Goal: Information Seeking & Learning: Learn about a topic

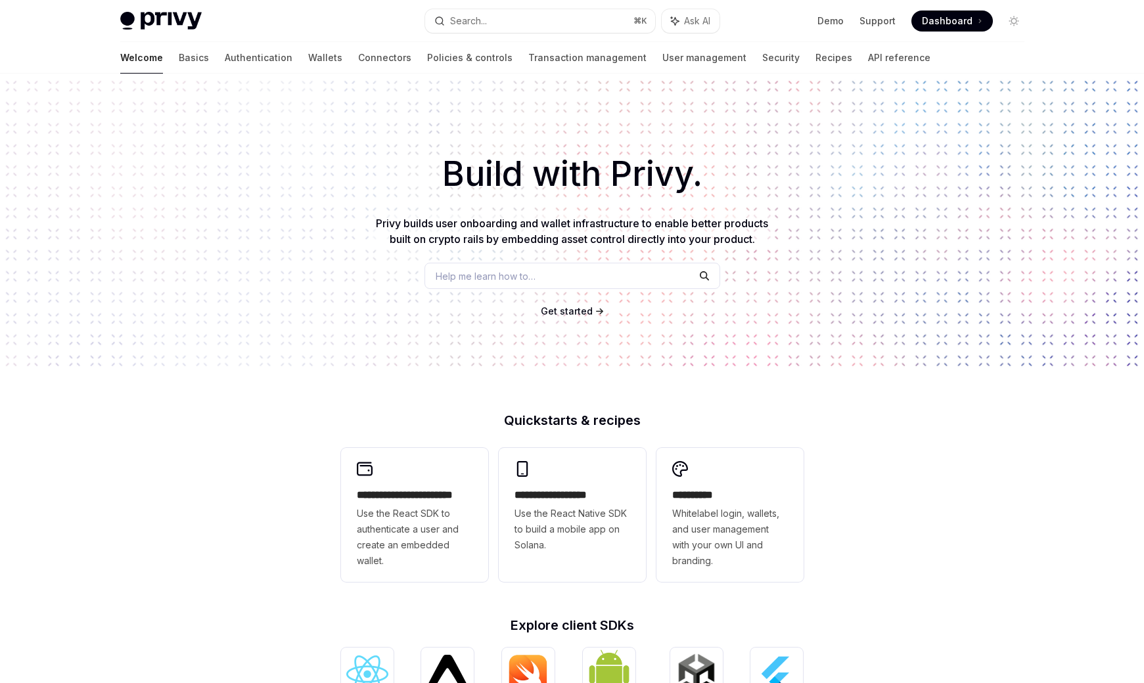
click at [125, 274] on div "Build with Privy. Privy builds user onboarding and wallet infrastructure to ena…" at bounding box center [572, 224] width 1144 height 300
click at [308, 57] on link "Wallets" at bounding box center [325, 58] width 34 height 32
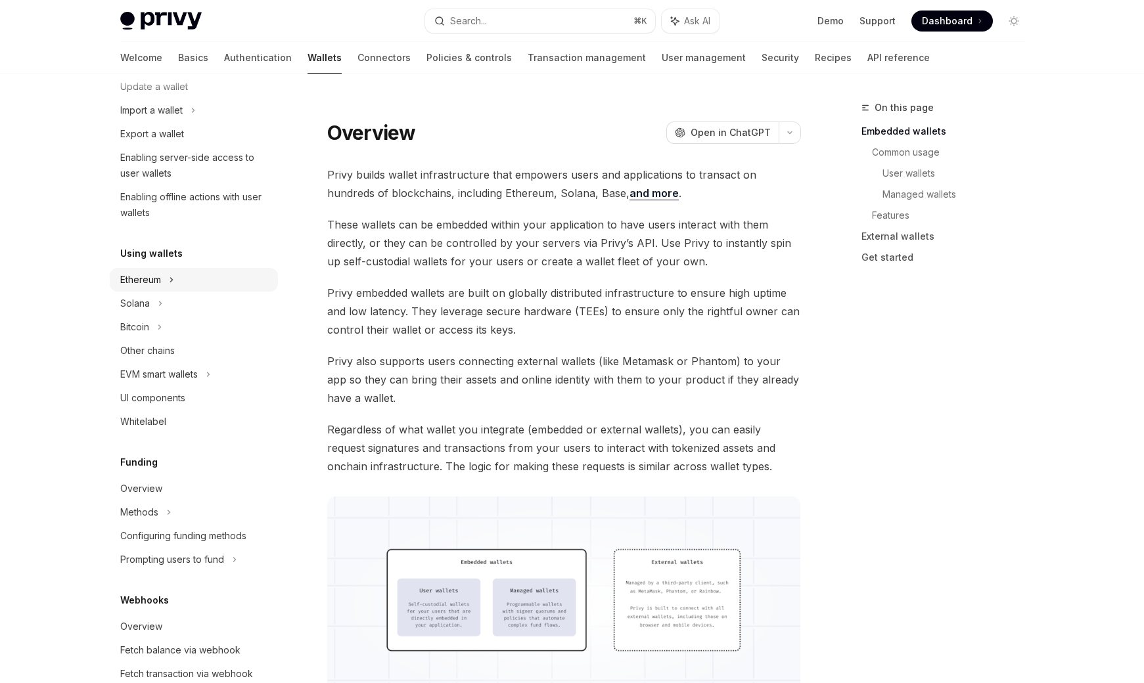
scroll to position [169, 0]
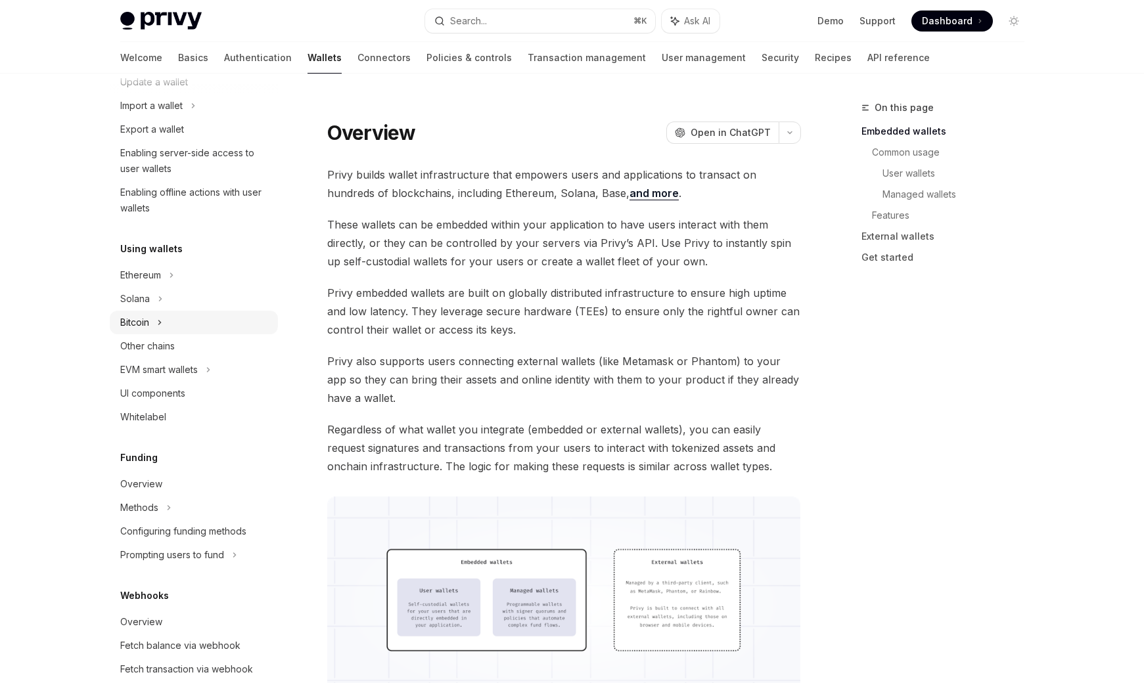
click at [137, 324] on div "Bitcoin" at bounding box center [134, 323] width 29 height 16
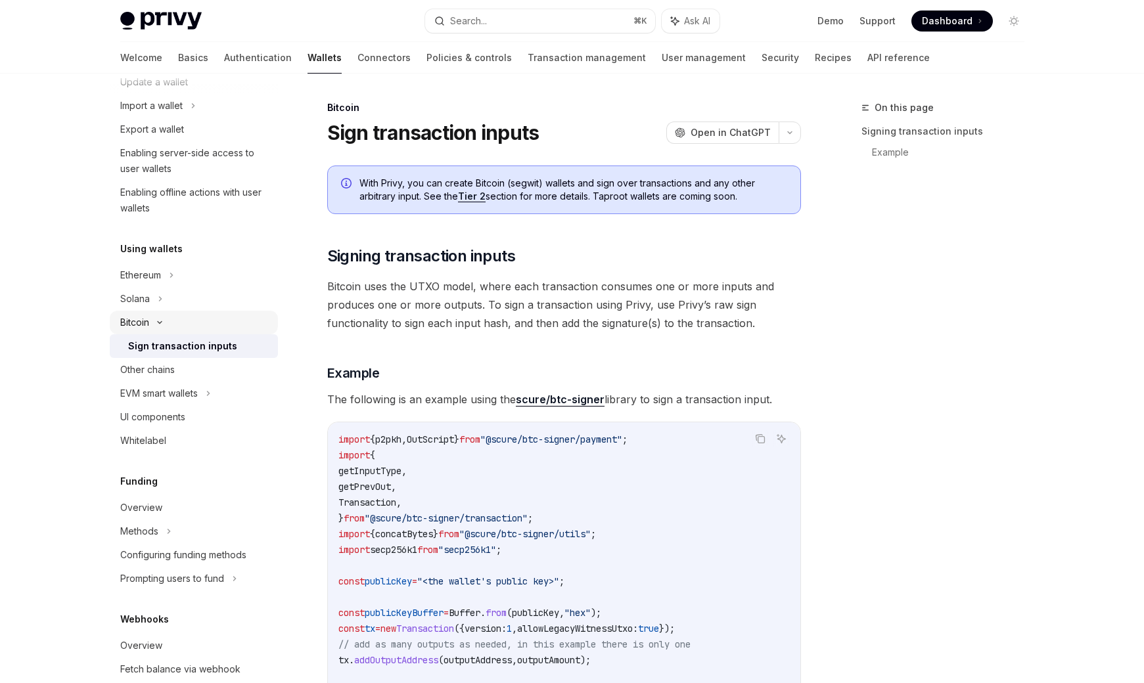
scroll to position [170, 0]
click at [137, 324] on div "Bitcoin" at bounding box center [134, 322] width 29 height 16
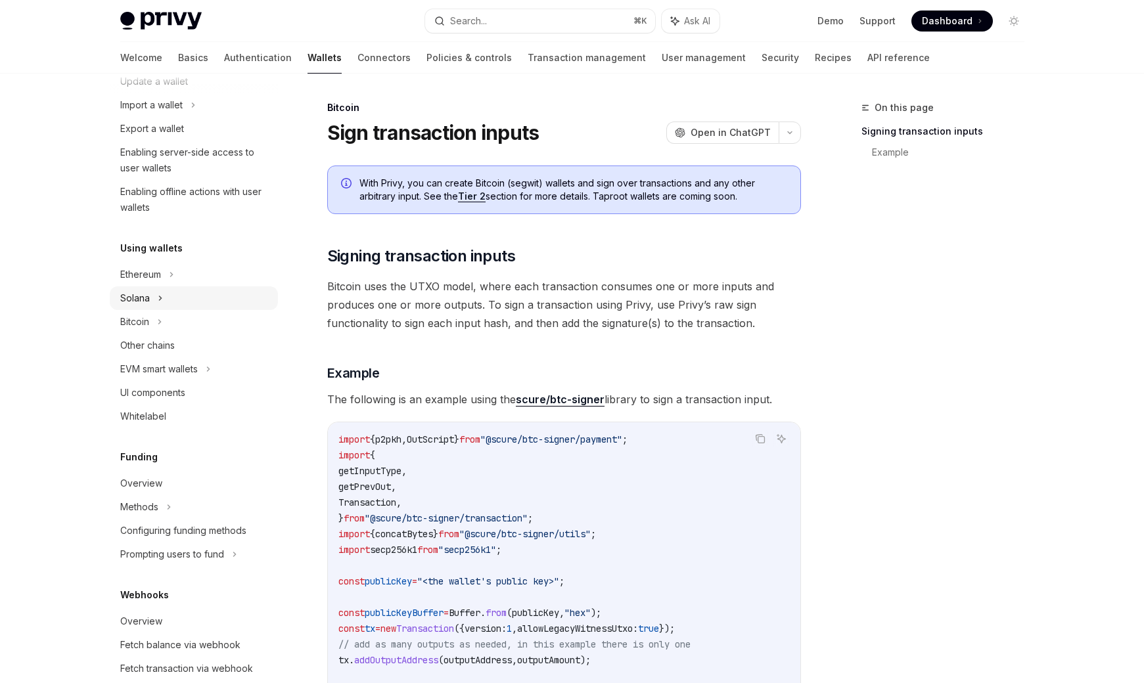
click at [143, 301] on div "Solana" at bounding box center [135, 298] width 30 height 16
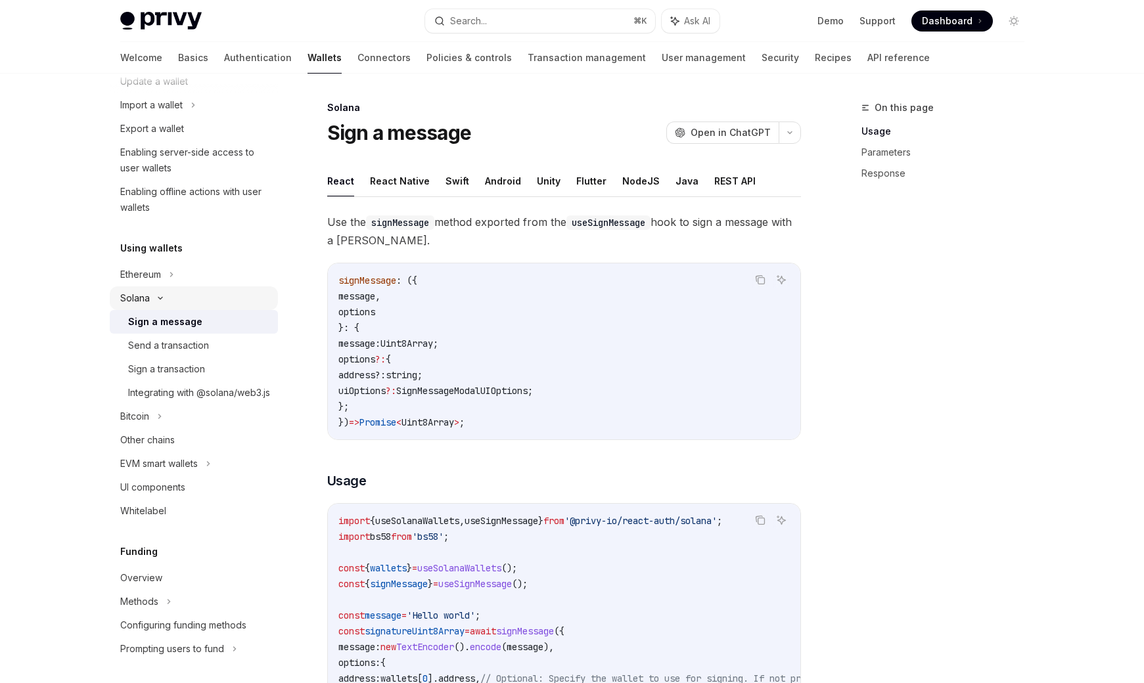
click at [143, 301] on div "Solana" at bounding box center [135, 298] width 30 height 16
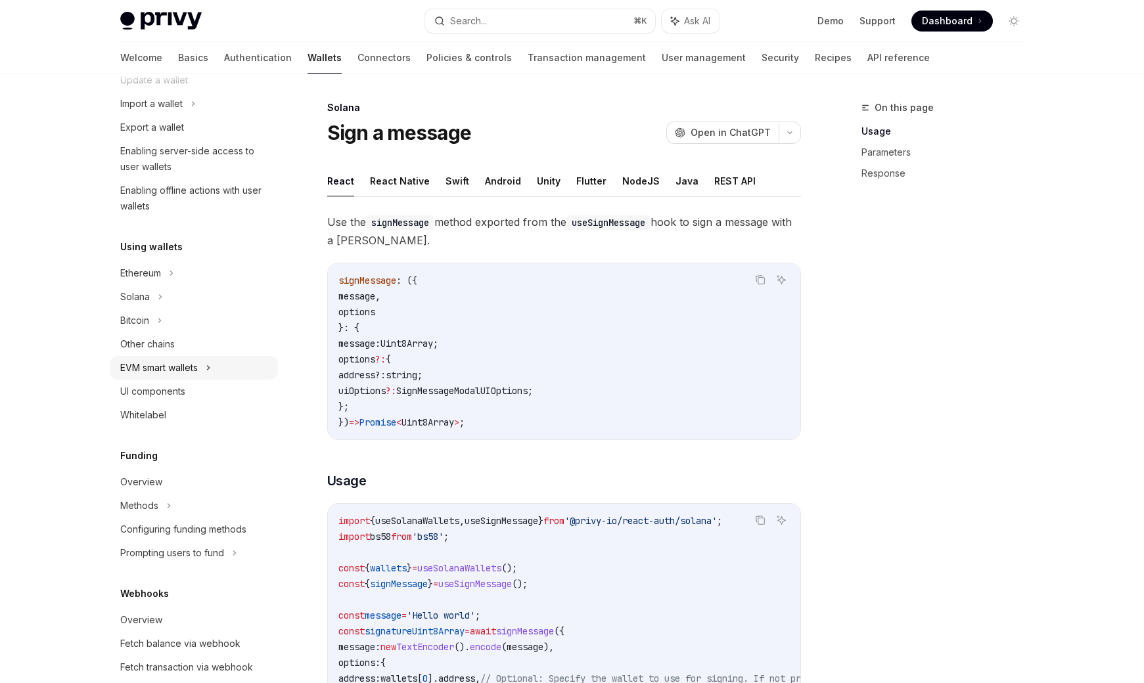
scroll to position [171, 0]
click at [168, 371] on div "EVM smart wallets" at bounding box center [159, 367] width 78 height 16
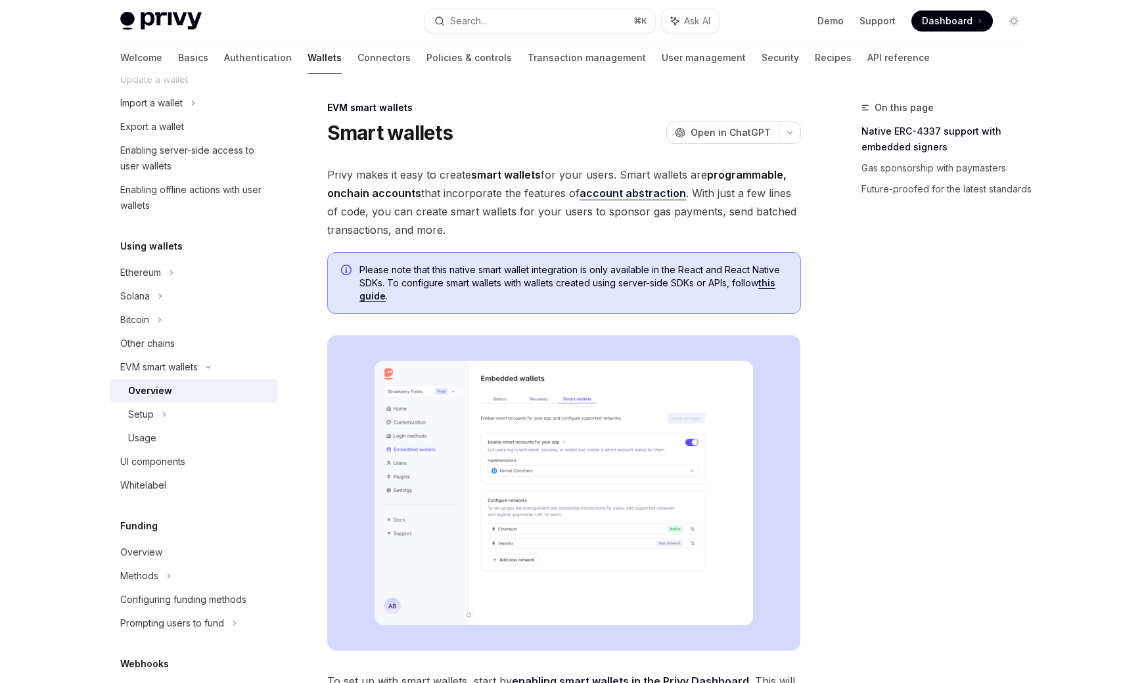
click at [160, 392] on div "Overview" at bounding box center [150, 391] width 44 height 16
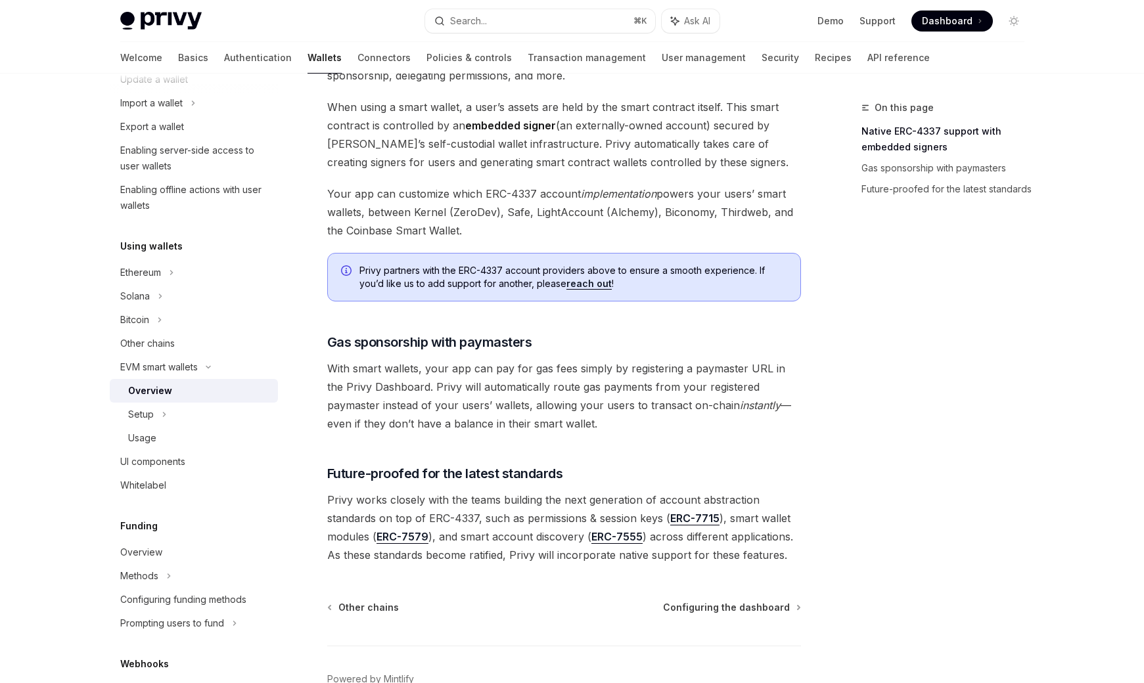
scroll to position [893, 0]
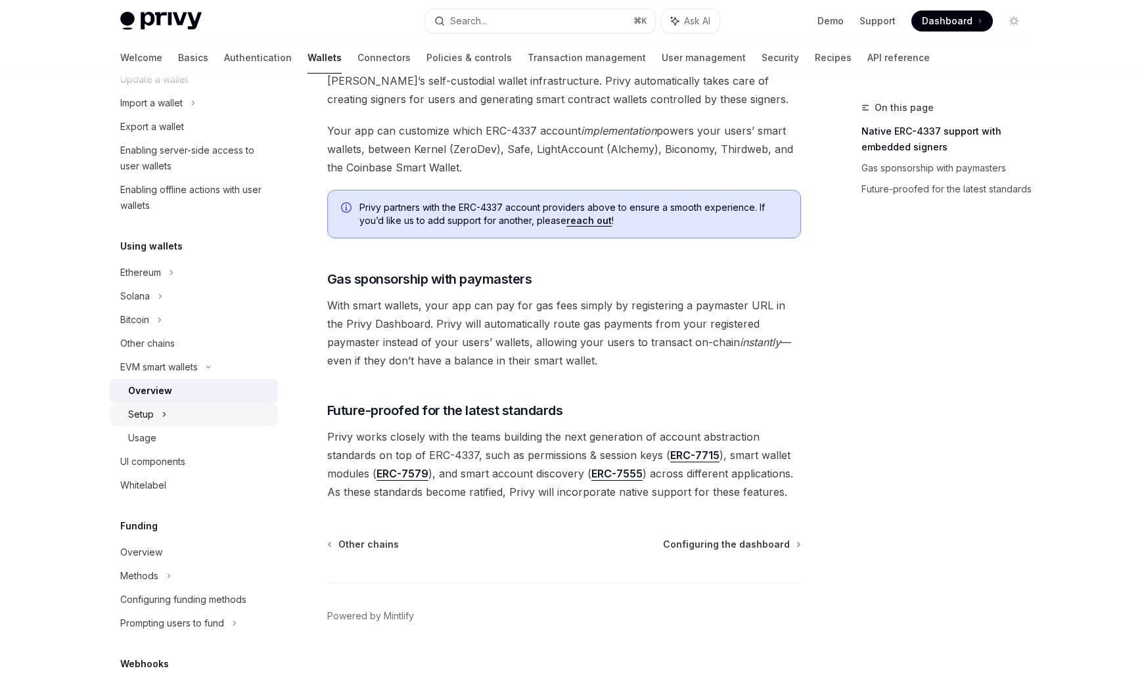
click at [132, 415] on div "Setup" at bounding box center [141, 415] width 26 height 16
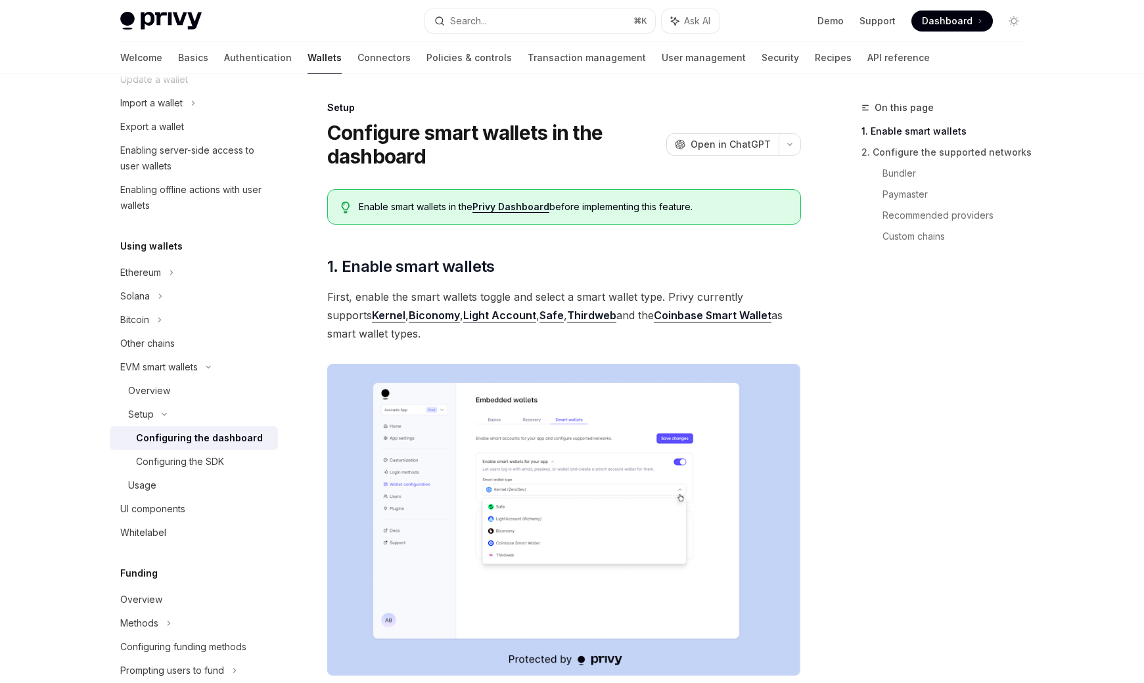
click at [158, 434] on div "Configuring the dashboard" at bounding box center [199, 438] width 127 height 16
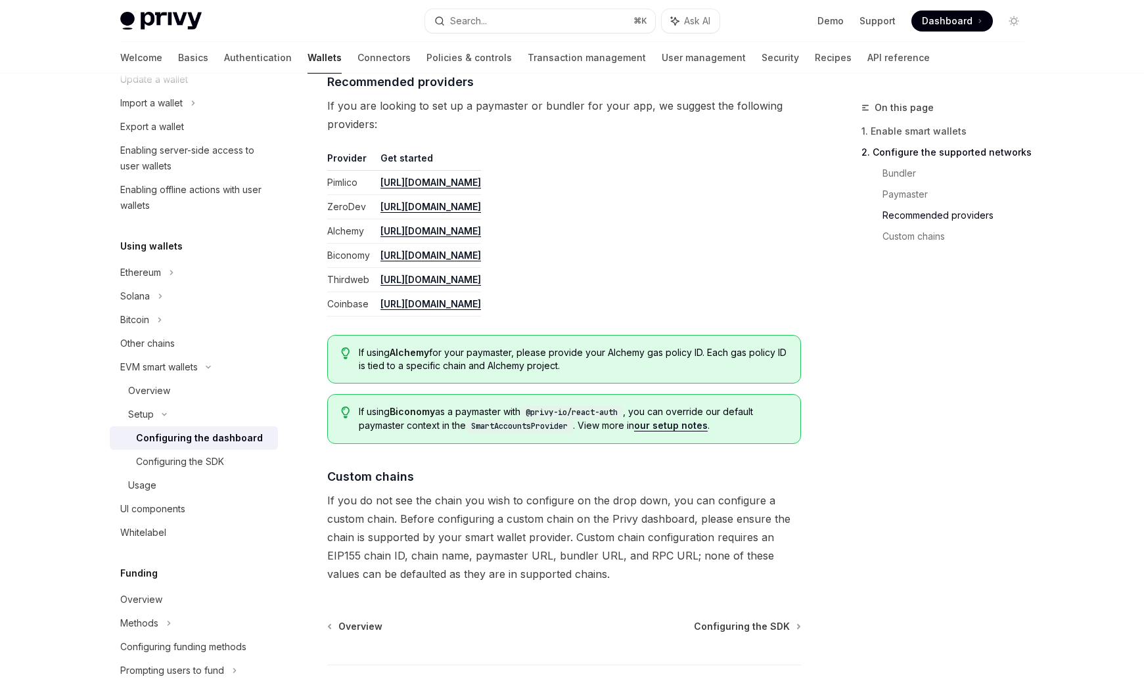
scroll to position [1614, 0]
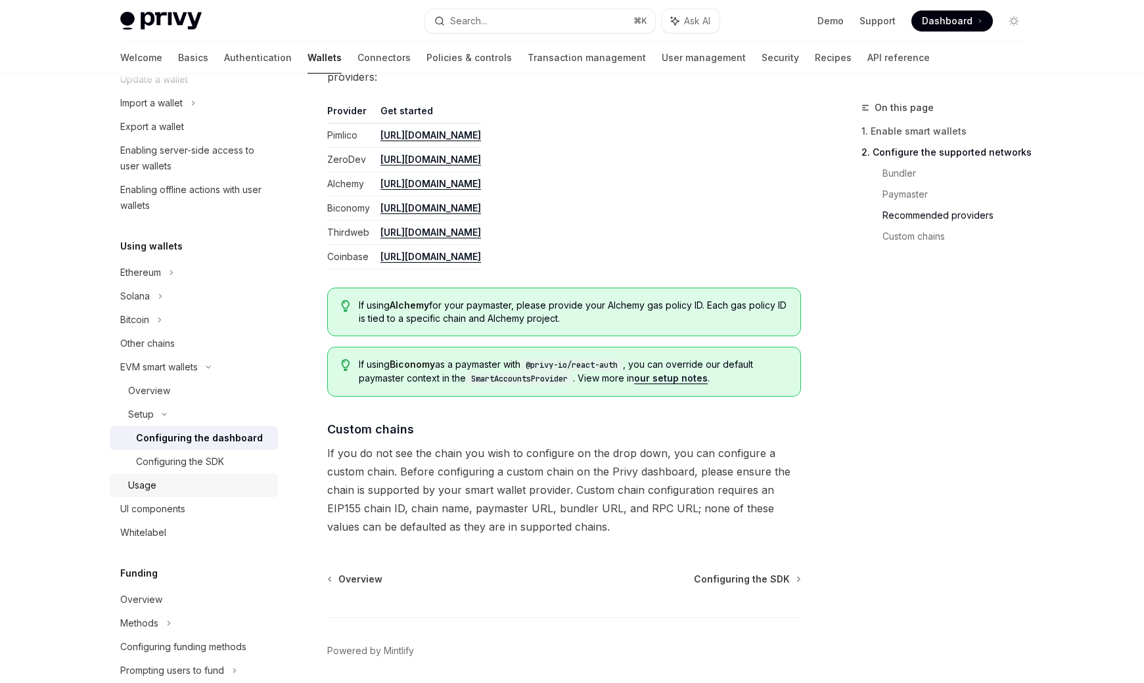
click at [137, 489] on div "Usage" at bounding box center [142, 486] width 28 height 16
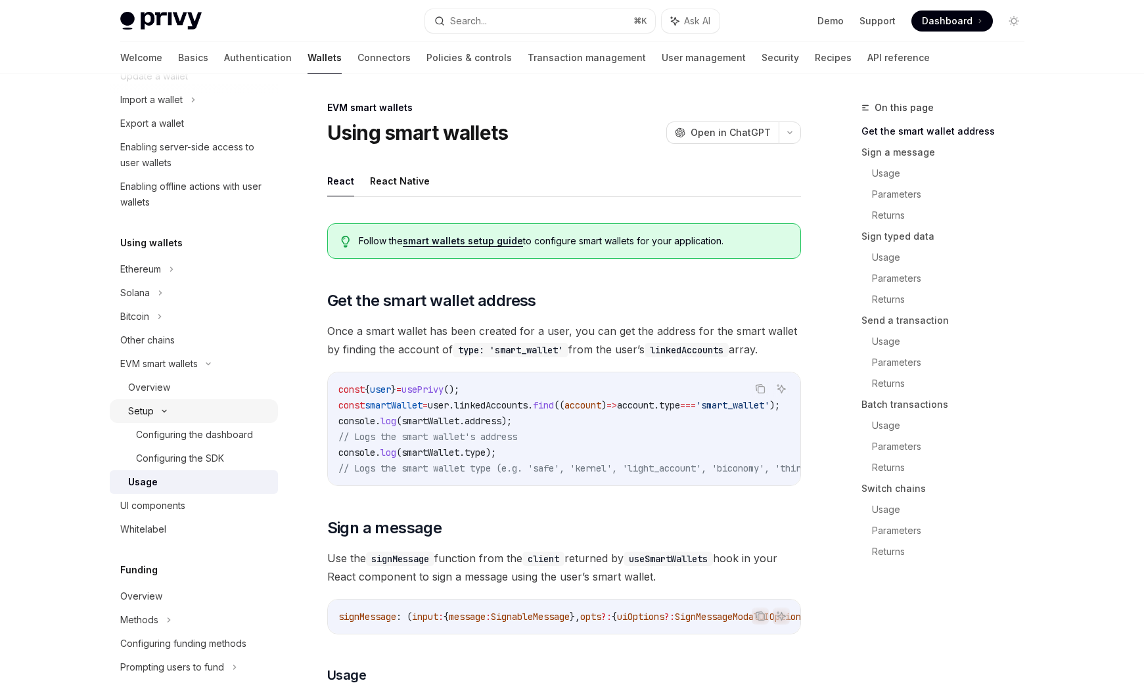
click at [160, 409] on icon at bounding box center [164, 411] width 16 height 5
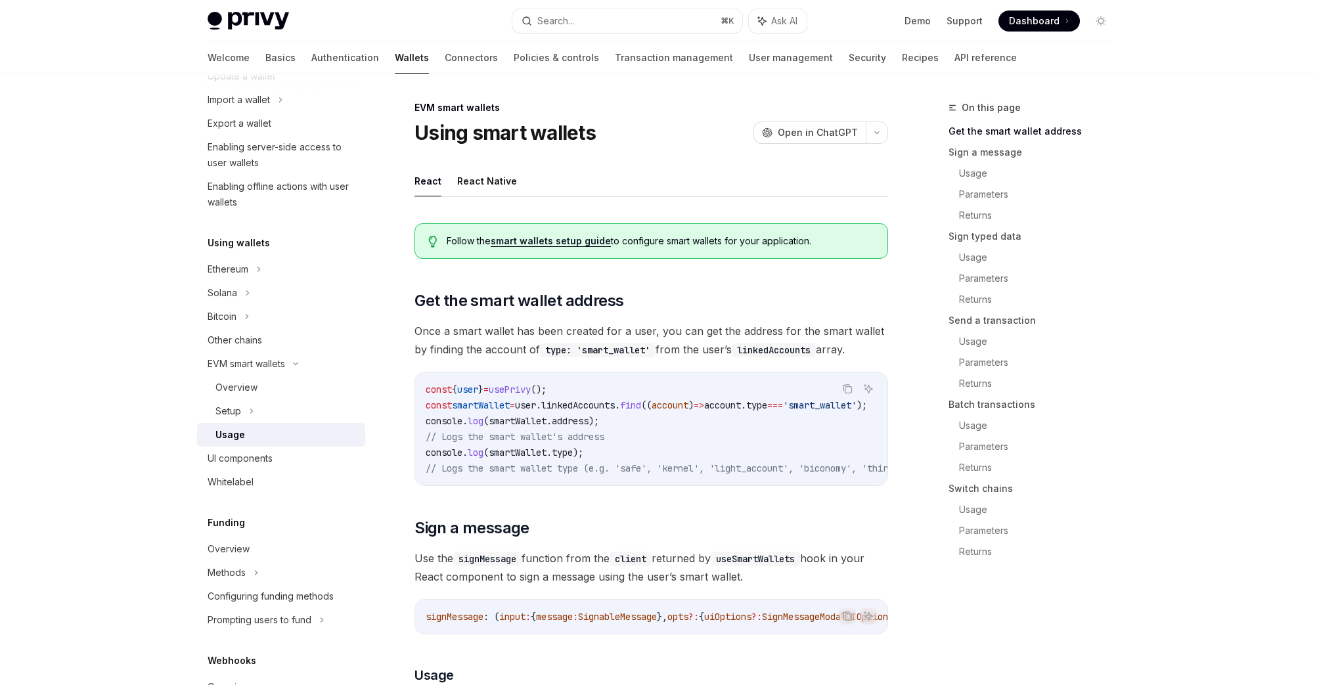
type textarea "*"
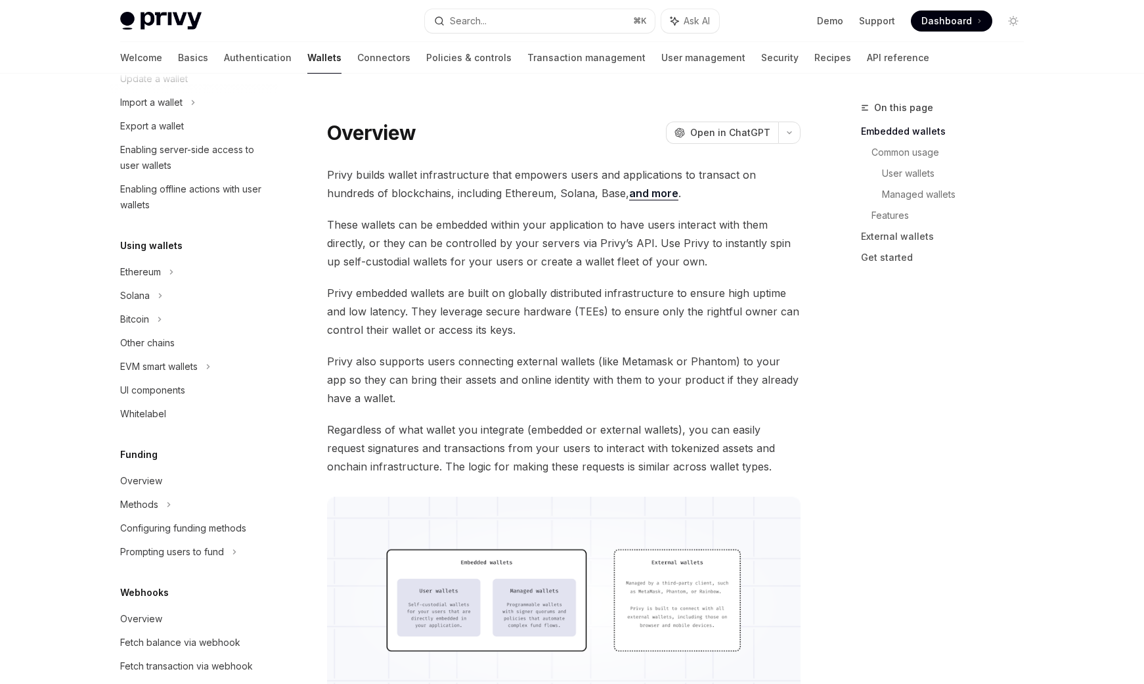
scroll to position [206, 0]
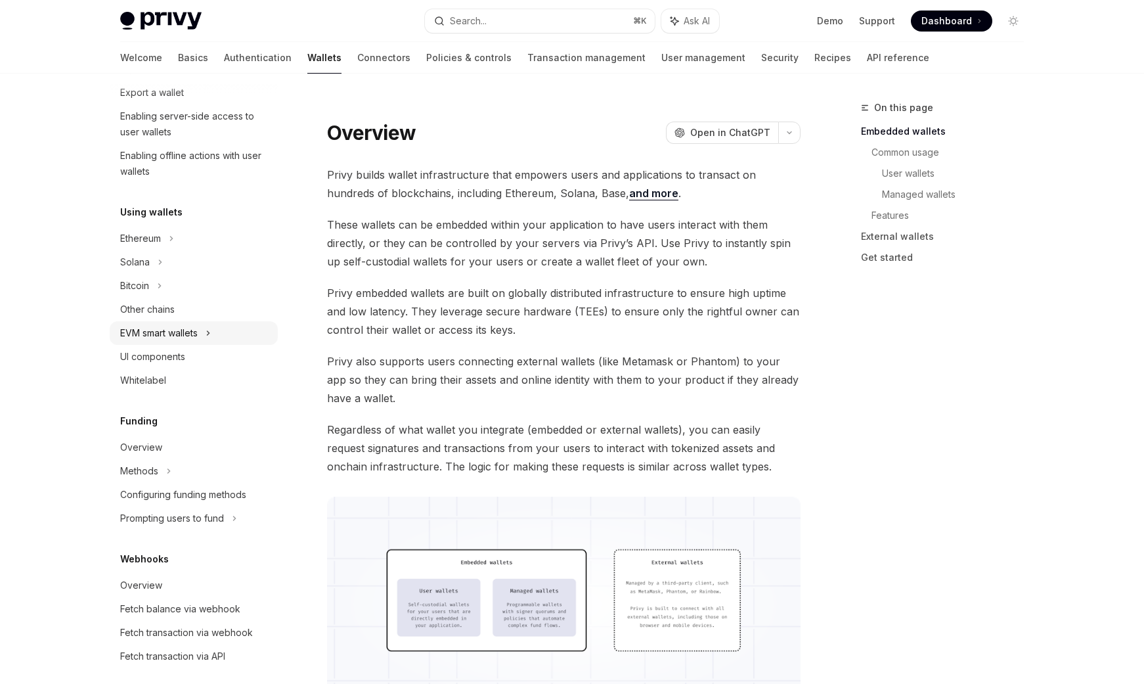
click at [164, 338] on div "EVM smart wallets" at bounding box center [159, 333] width 78 height 16
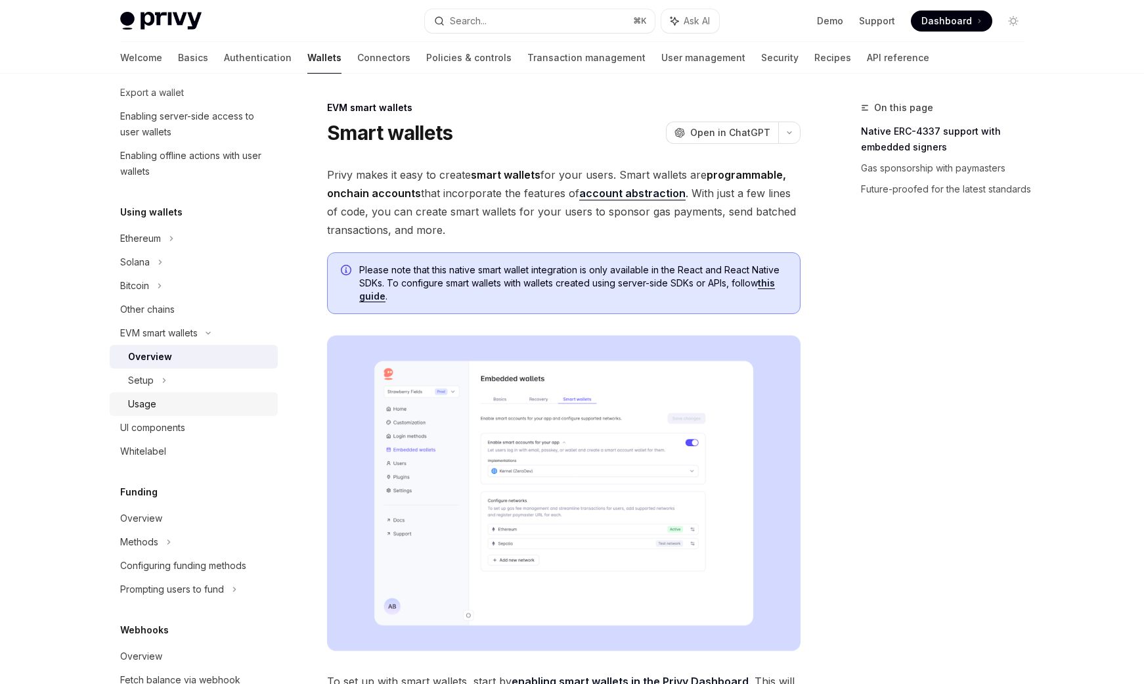
click at [160, 403] on div "Usage" at bounding box center [199, 404] width 142 height 16
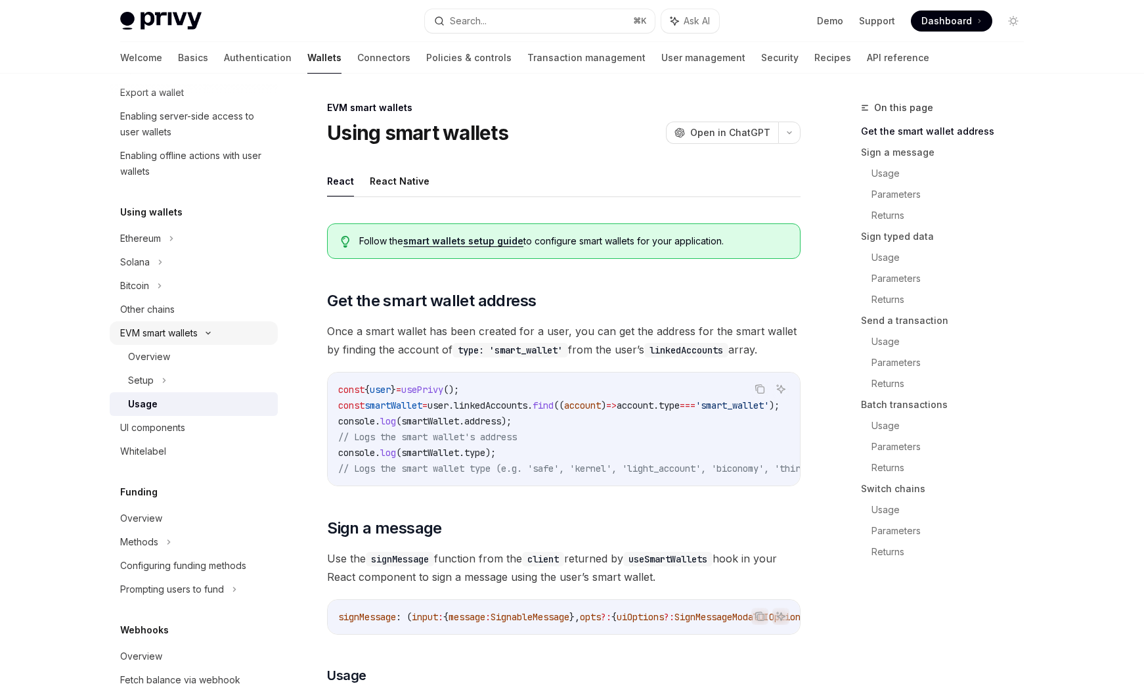
click at [214, 334] on icon at bounding box center [208, 332] width 16 height 5
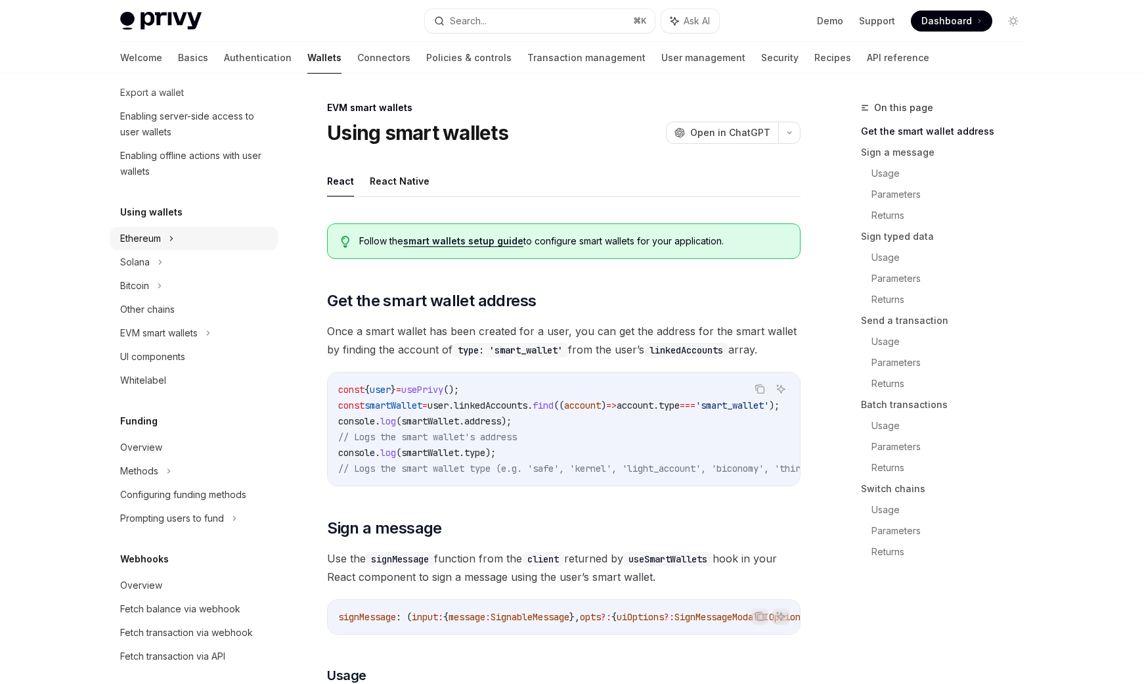
click at [163, 239] on div "Ethereum" at bounding box center [194, 239] width 168 height 24
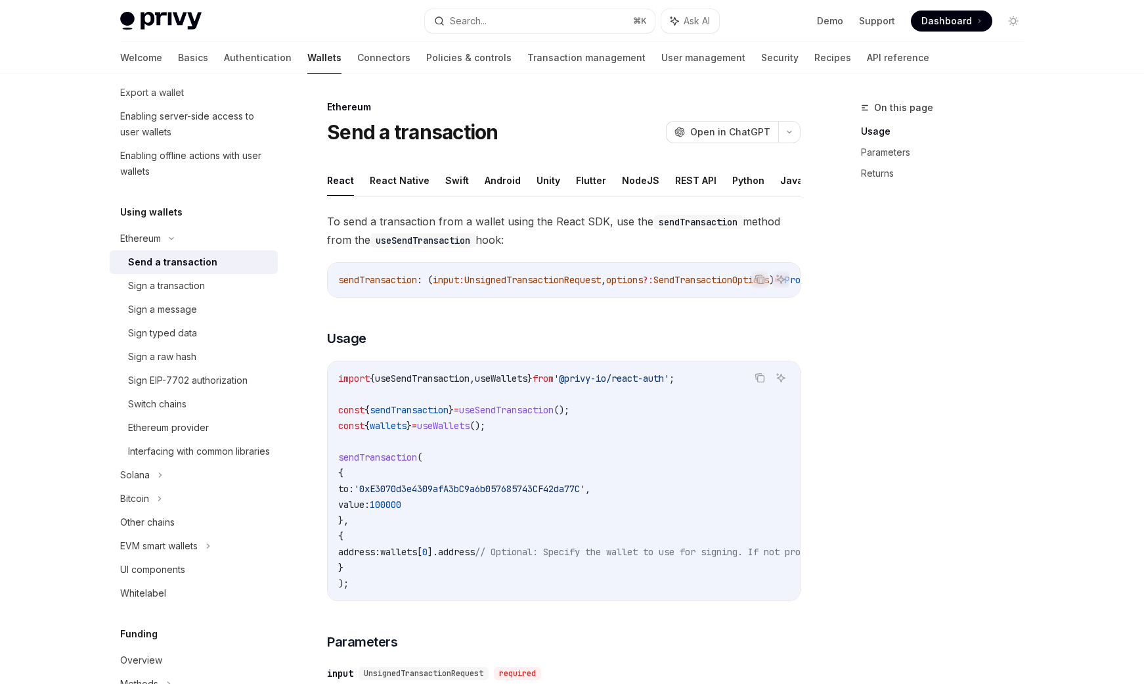
click at [176, 261] on div "Send a transaction" at bounding box center [172, 262] width 89 height 16
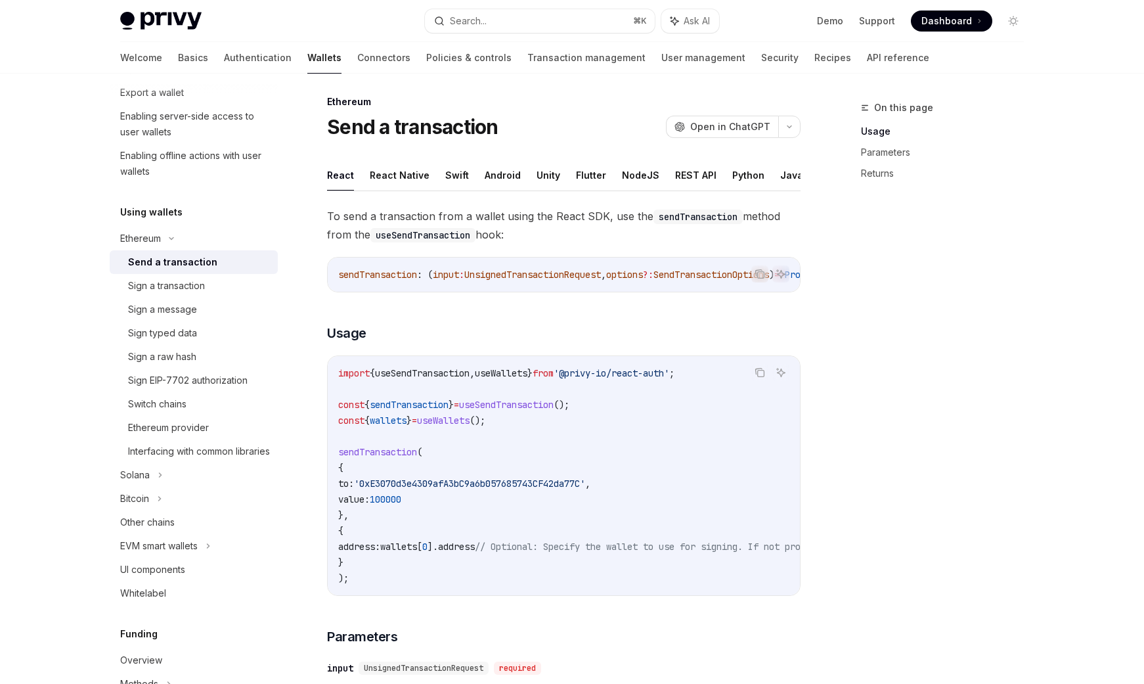
scroll to position [9, 0]
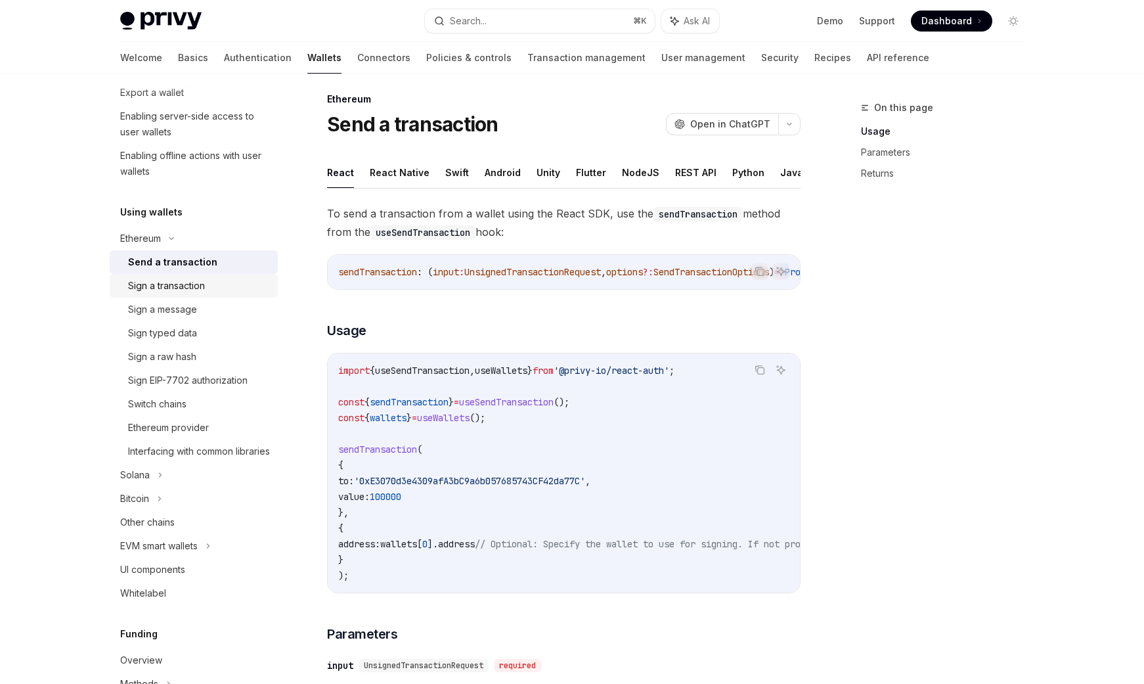
click at [188, 279] on div "Sign a transaction" at bounding box center [166, 286] width 77 height 16
click at [187, 313] on div "Sign a message" at bounding box center [162, 310] width 69 height 16
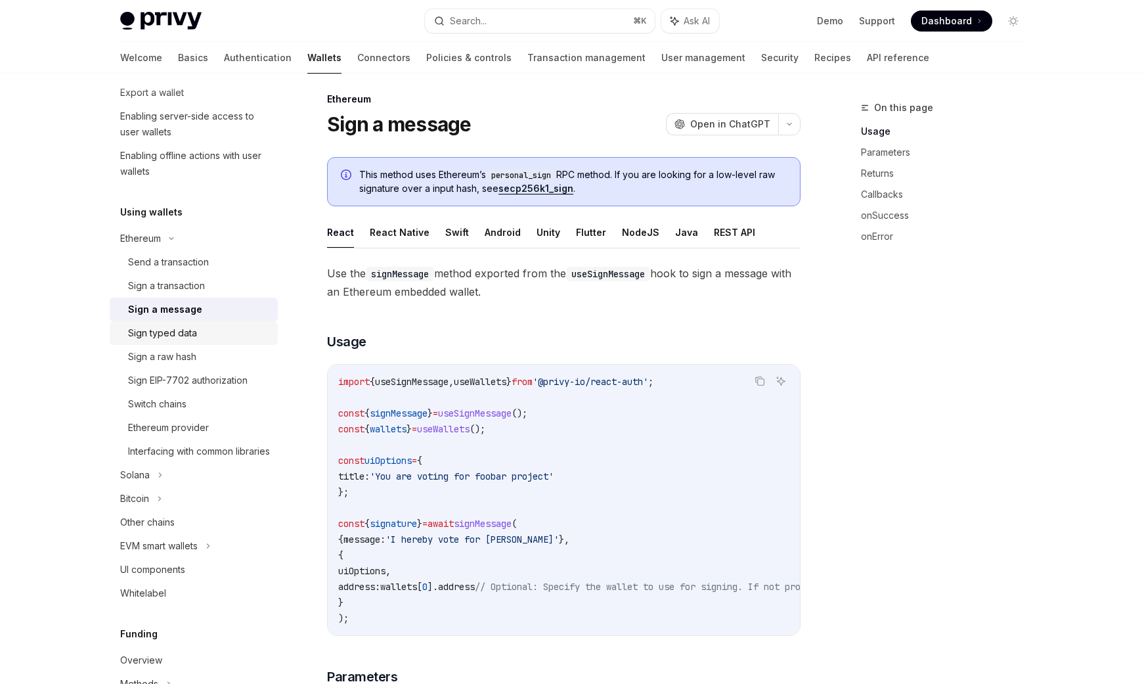
click at [182, 330] on div "Sign typed data" at bounding box center [162, 333] width 69 height 16
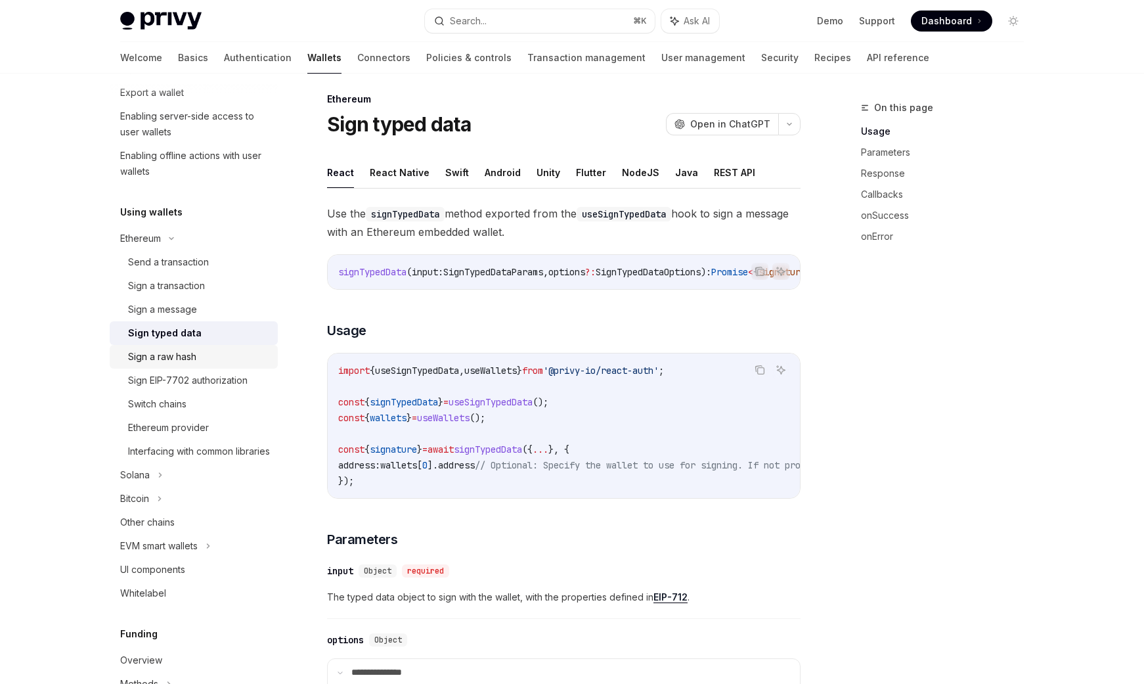
click at [187, 360] on div "Sign a raw hash" at bounding box center [162, 357] width 68 height 16
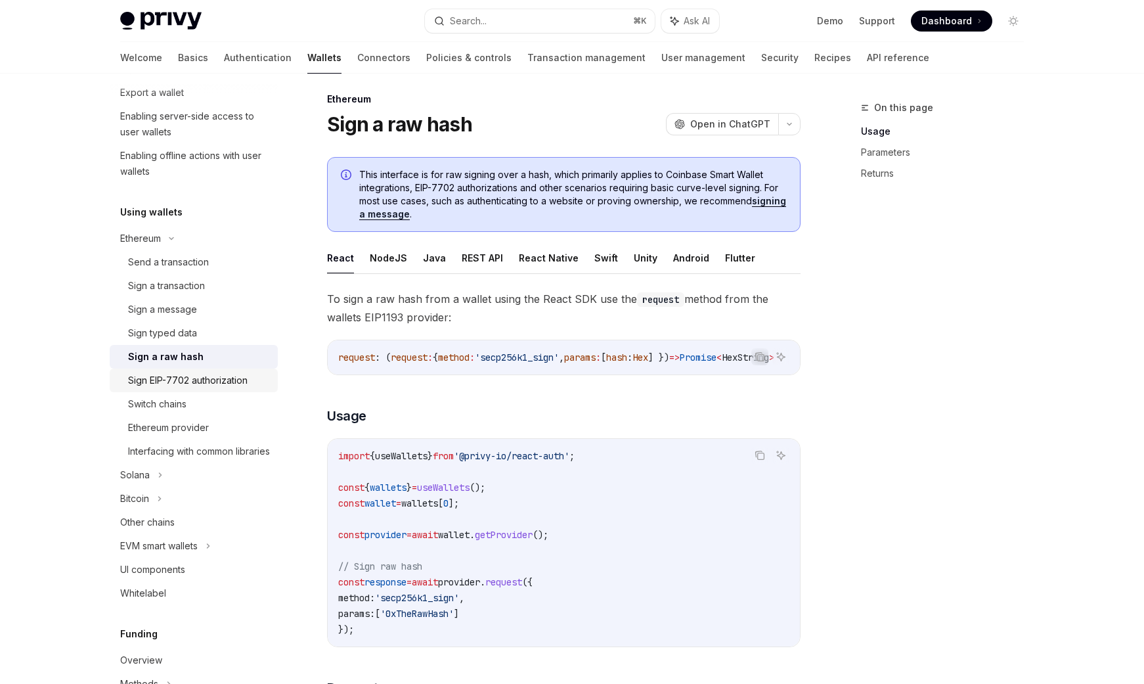
click at [194, 381] on div "Sign EIP-7702 authorization" at bounding box center [188, 381] width 120 height 16
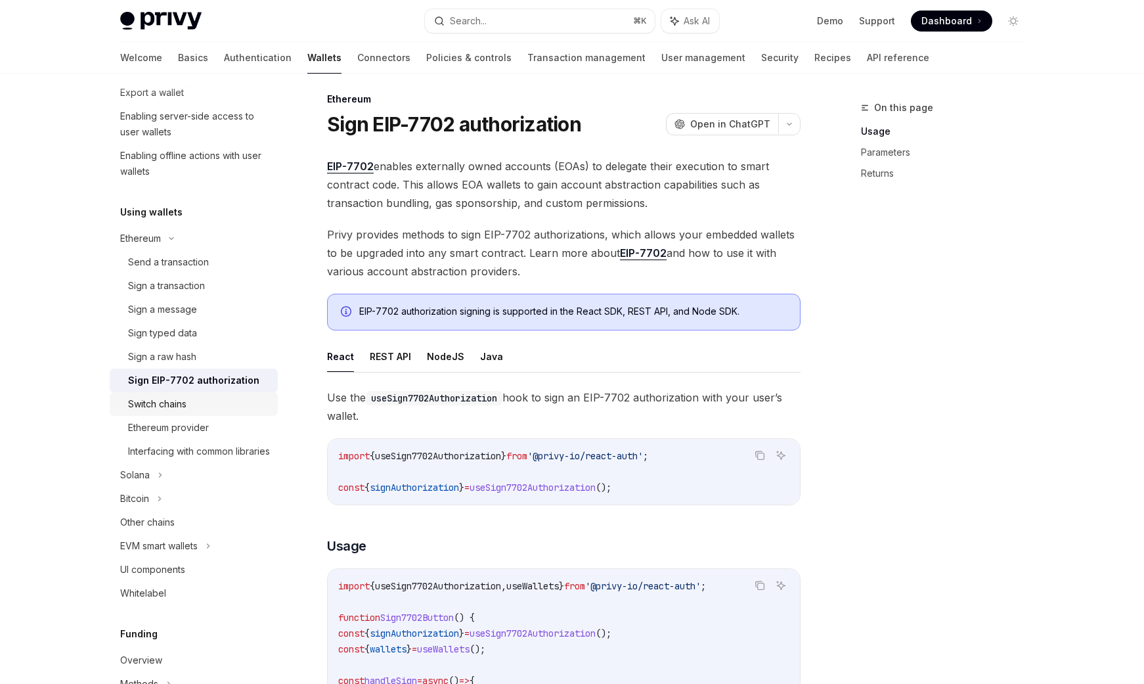
click at [172, 403] on div "Switch chains" at bounding box center [157, 404] width 58 height 16
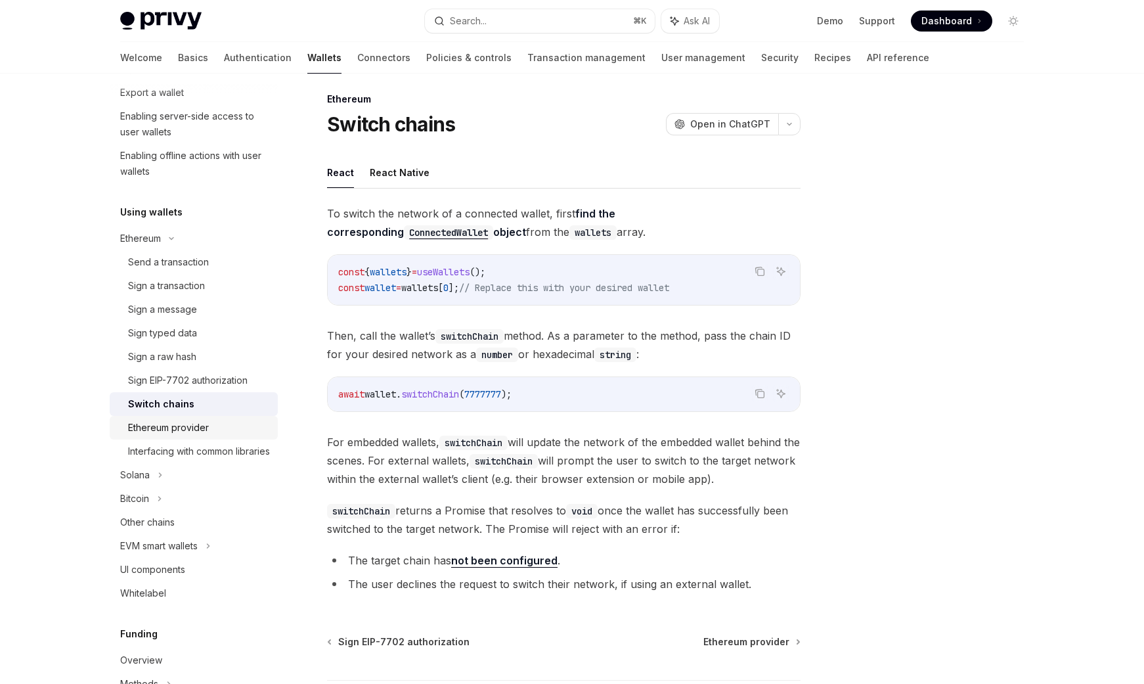
click at [175, 430] on div "Ethereum provider" at bounding box center [168, 428] width 81 height 16
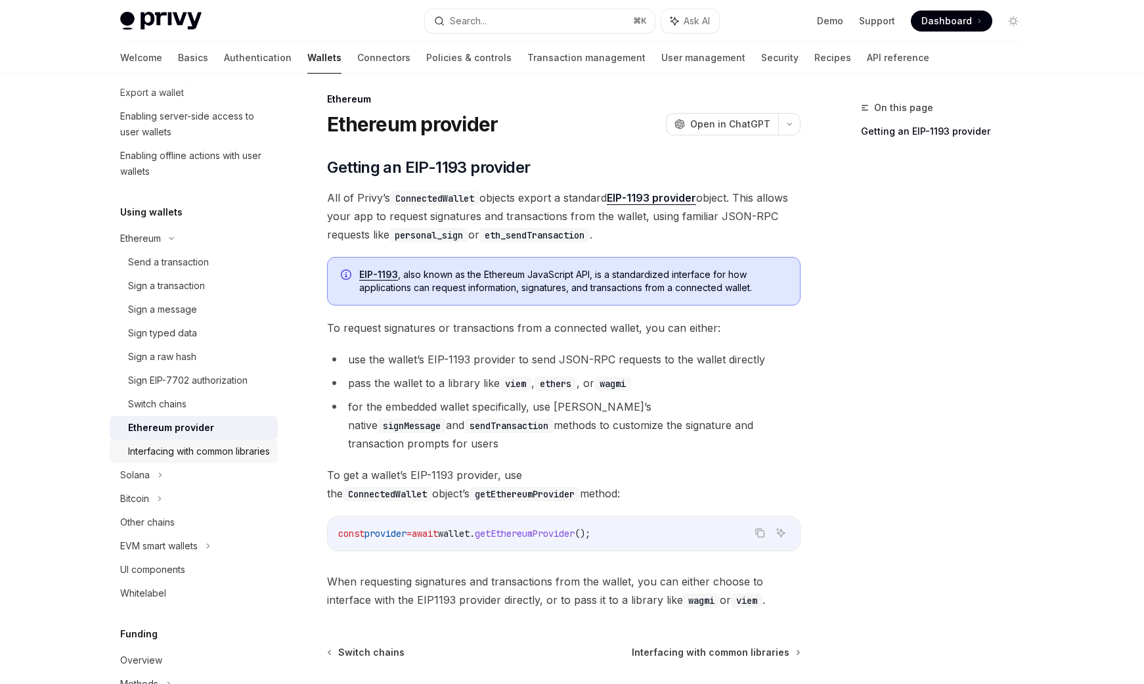
click at [191, 456] on div "Interfacing with common libraries" at bounding box center [199, 451] width 142 height 16
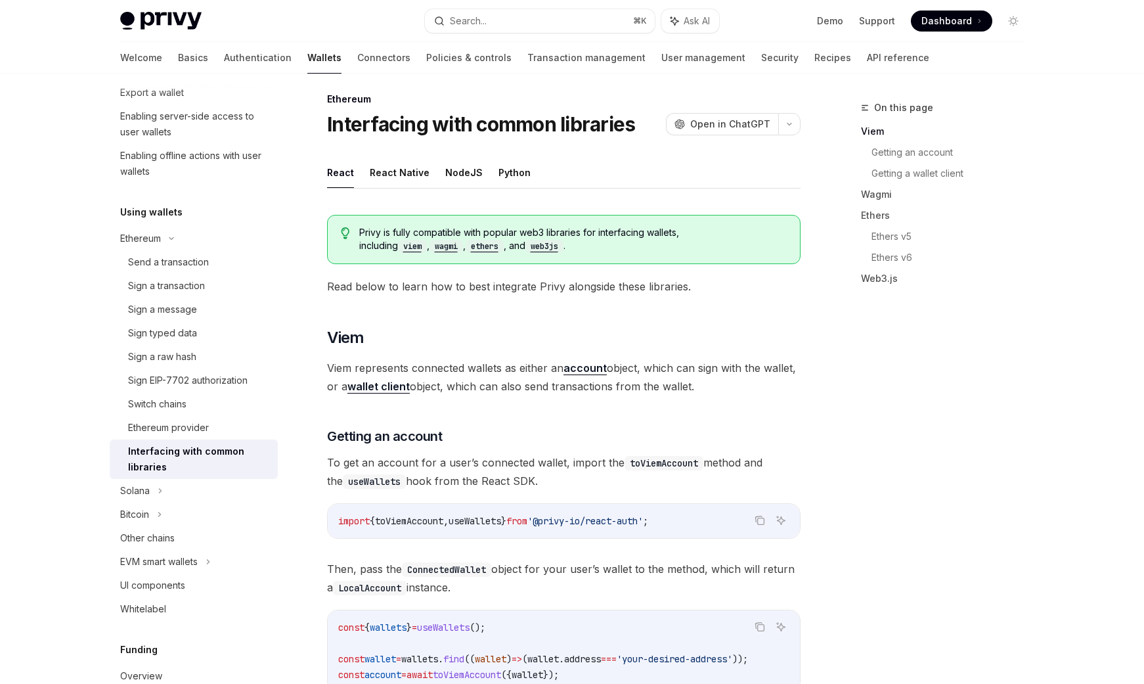
click at [166, 467] on div "Interfacing with common libraries" at bounding box center [199, 459] width 142 height 32
click at [179, 351] on div "Sign a raw hash" at bounding box center [162, 357] width 68 height 16
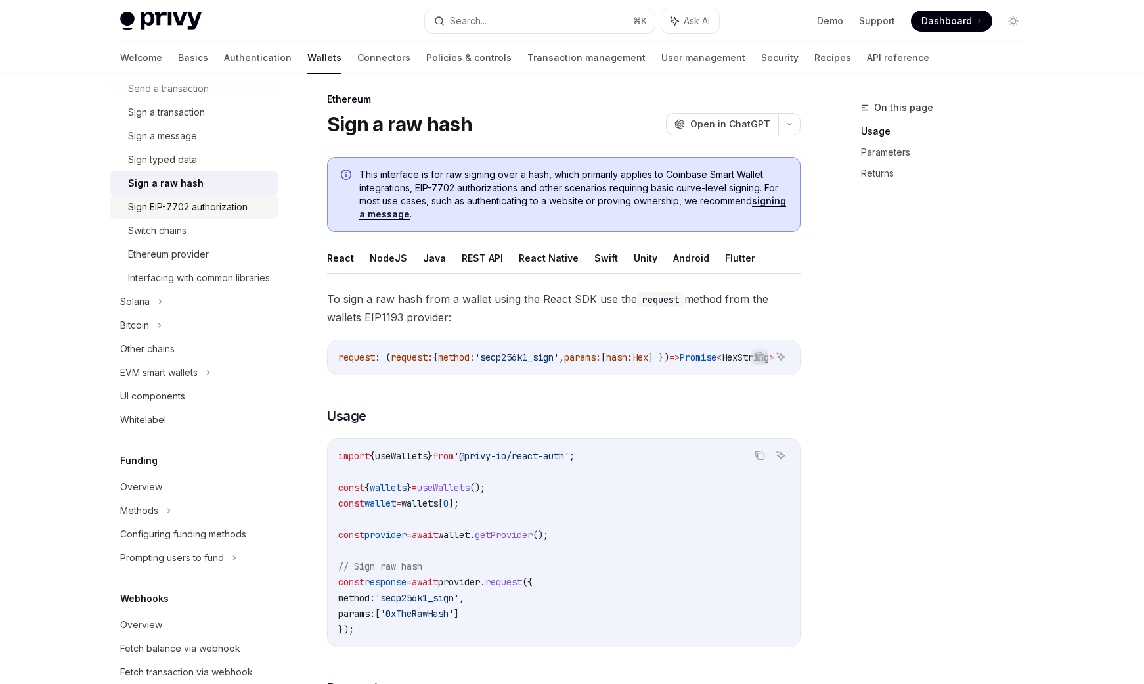
scroll to position [202, 0]
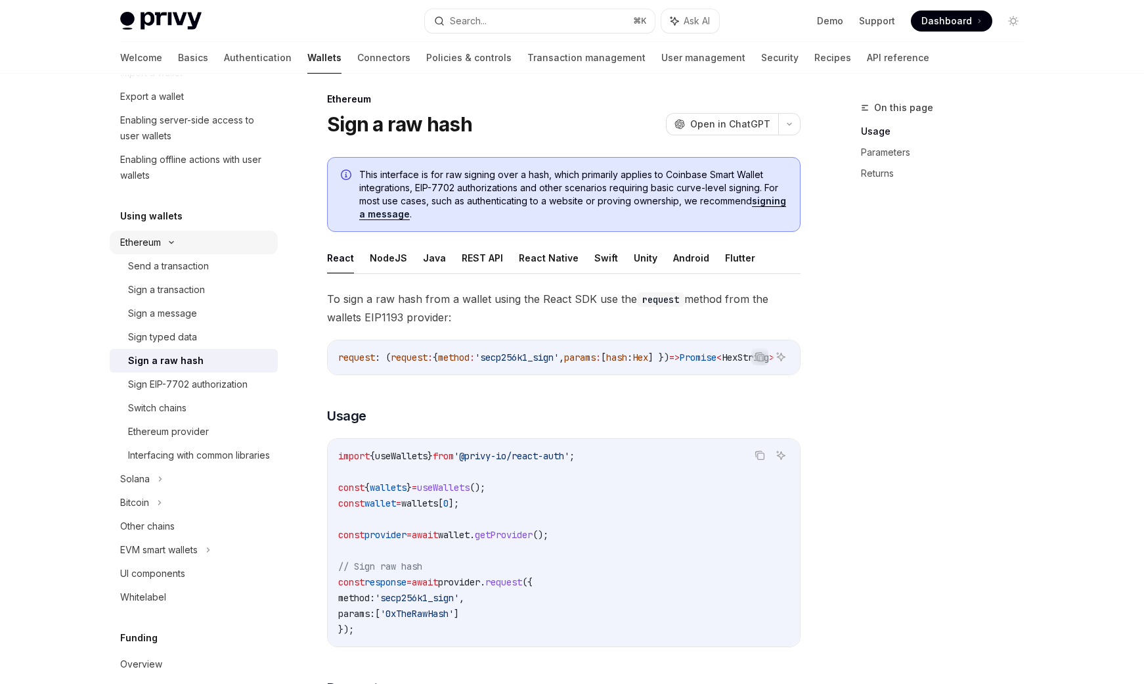
click at [168, 238] on div "Ethereum" at bounding box center [194, 243] width 168 height 24
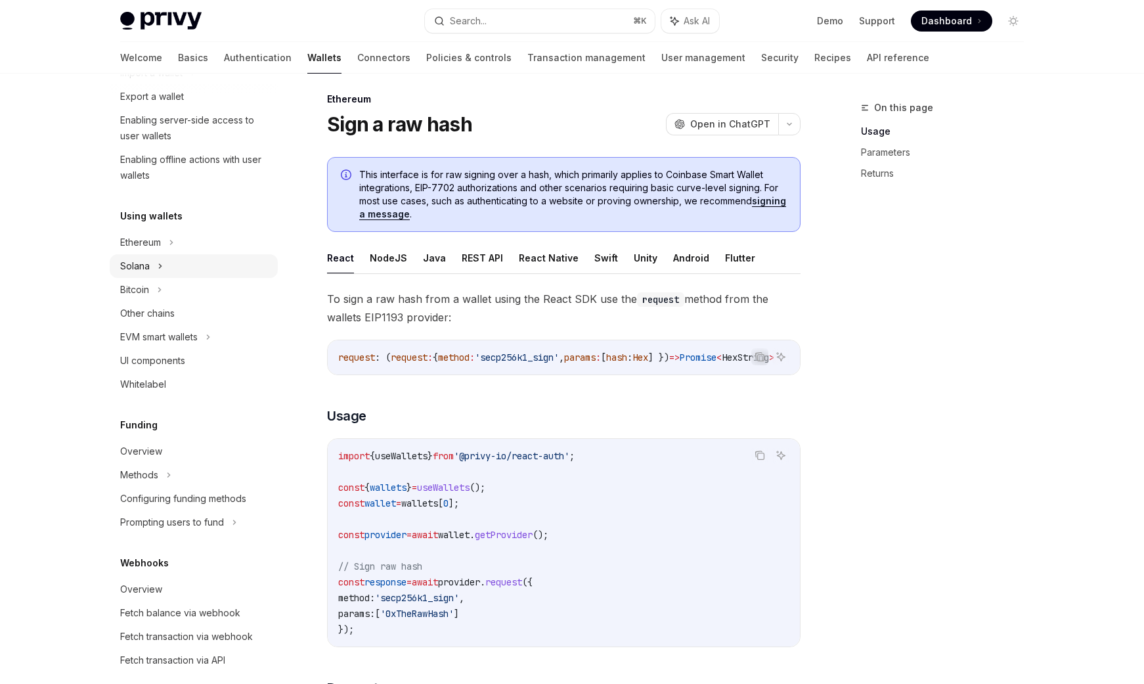
click at [152, 259] on div "Solana" at bounding box center [194, 266] width 168 height 24
type textarea "*"
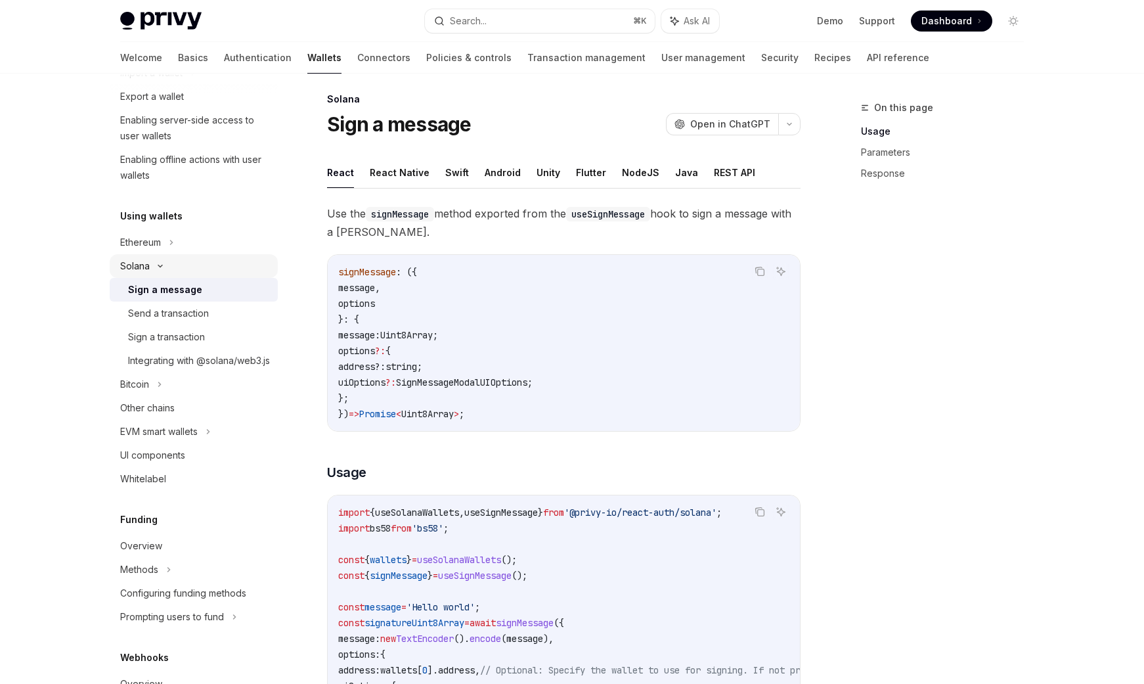
click at [152, 259] on div "Solana" at bounding box center [194, 266] width 168 height 24
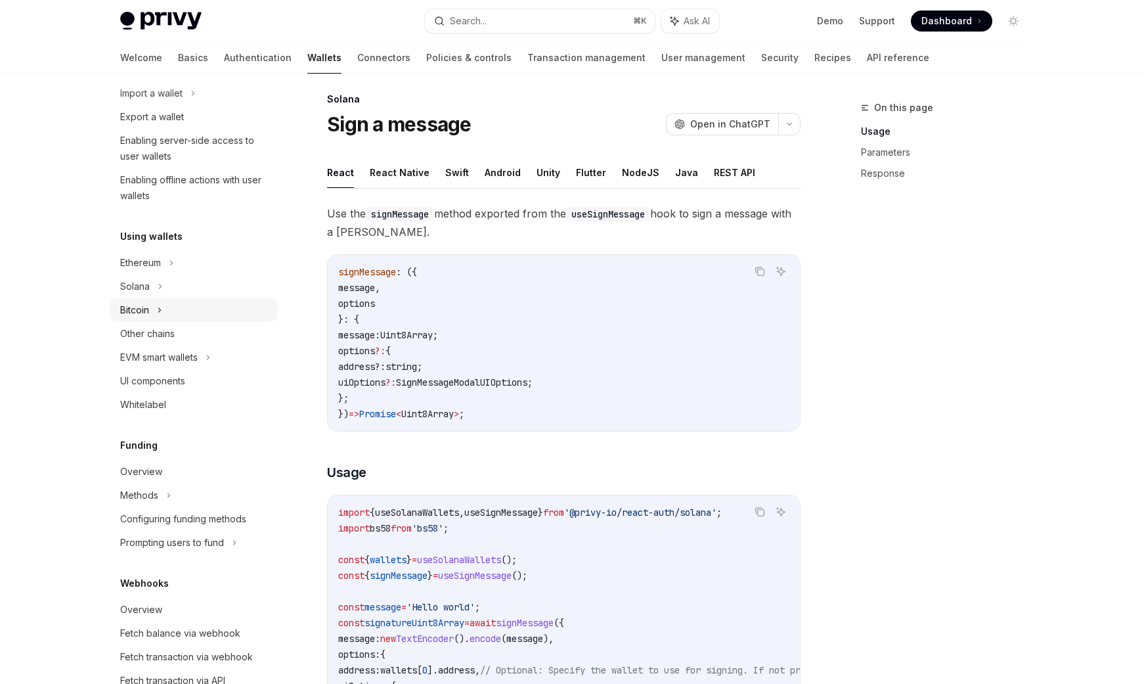
scroll to position [229, 0]
